Goal: Information Seeking & Learning: Learn about a topic

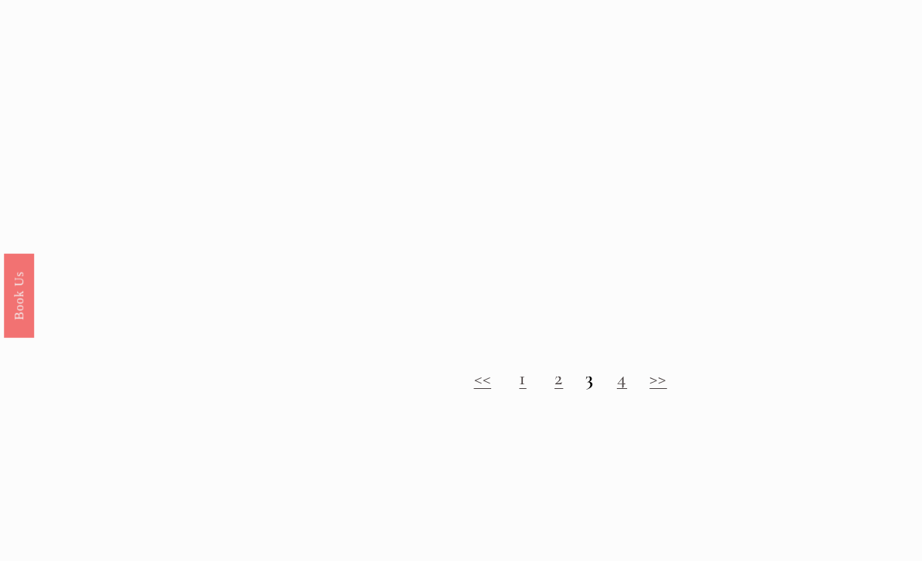
scroll to position [1190, 0]
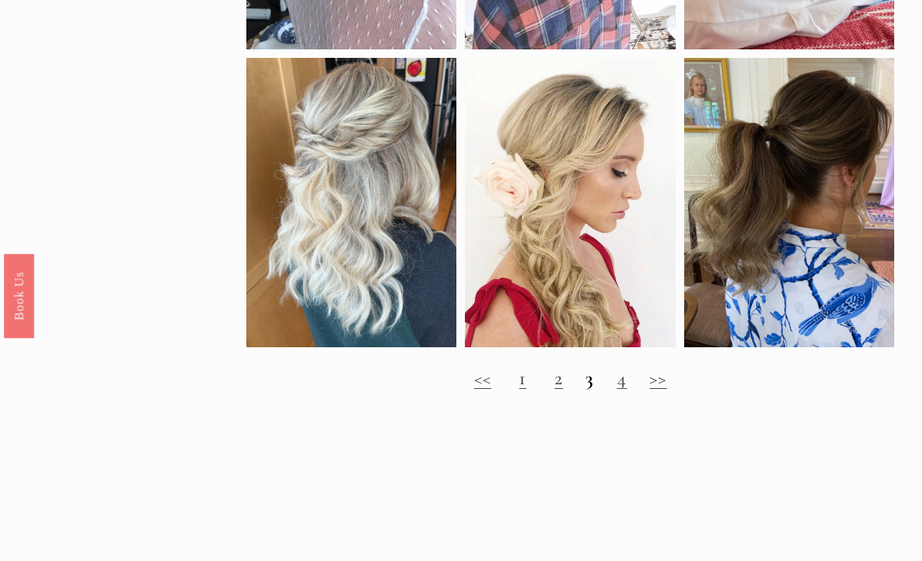
click at [563, 390] on link "2" at bounding box center [558, 378] width 8 height 23
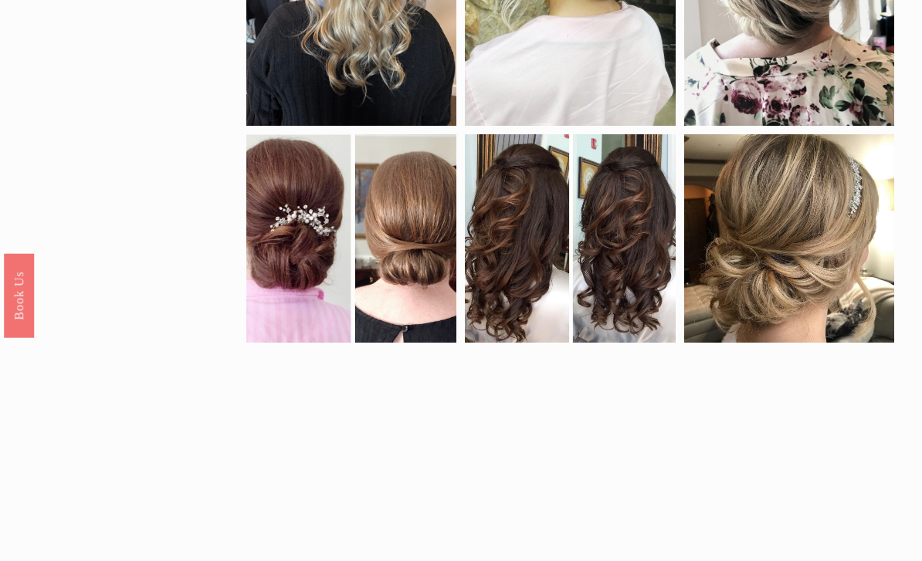
scroll to position [581, 0]
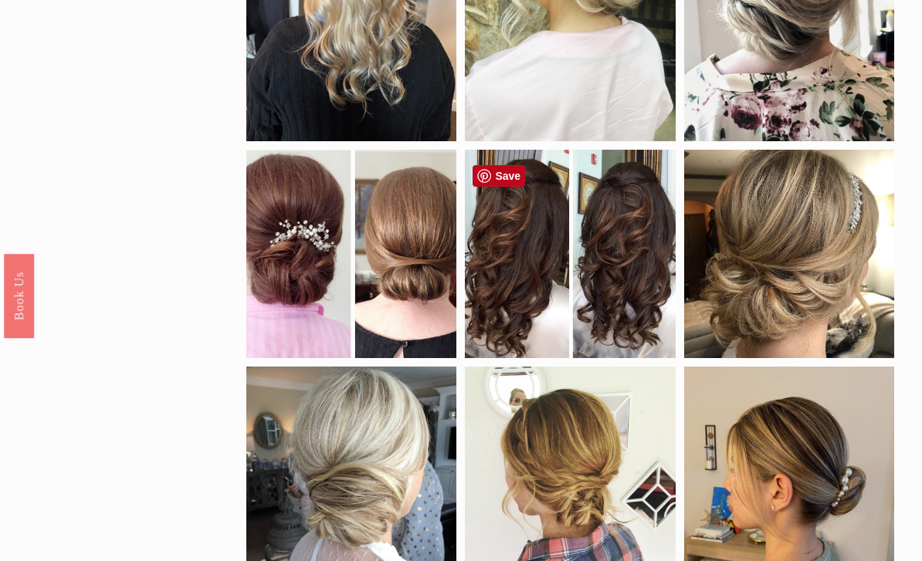
click at [595, 239] on div at bounding box center [570, 254] width 210 height 208
click at [630, 222] on div at bounding box center [570, 254] width 210 height 208
click at [623, 235] on div at bounding box center [570, 254] width 210 height 208
click at [620, 237] on div at bounding box center [570, 254] width 210 height 208
click at [622, 225] on div at bounding box center [570, 254] width 210 height 208
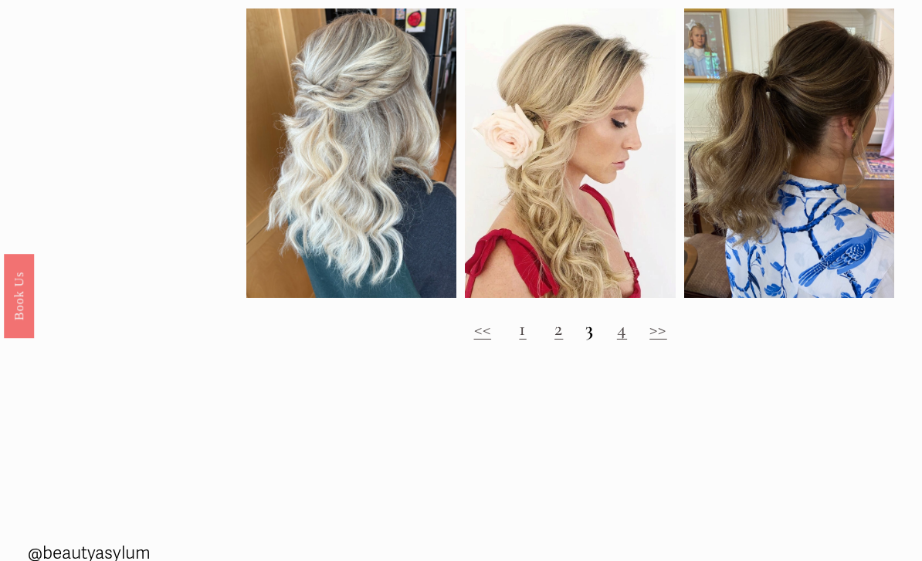
click at [595, 340] on h2 "<< 1 2 3 4 >>" at bounding box center [570, 329] width 648 height 23
click at [586, 336] on strong "3" at bounding box center [589, 328] width 8 height 23
click at [624, 340] on link "4" at bounding box center [622, 328] width 10 height 23
